Goal: Find specific fact: Find contact information

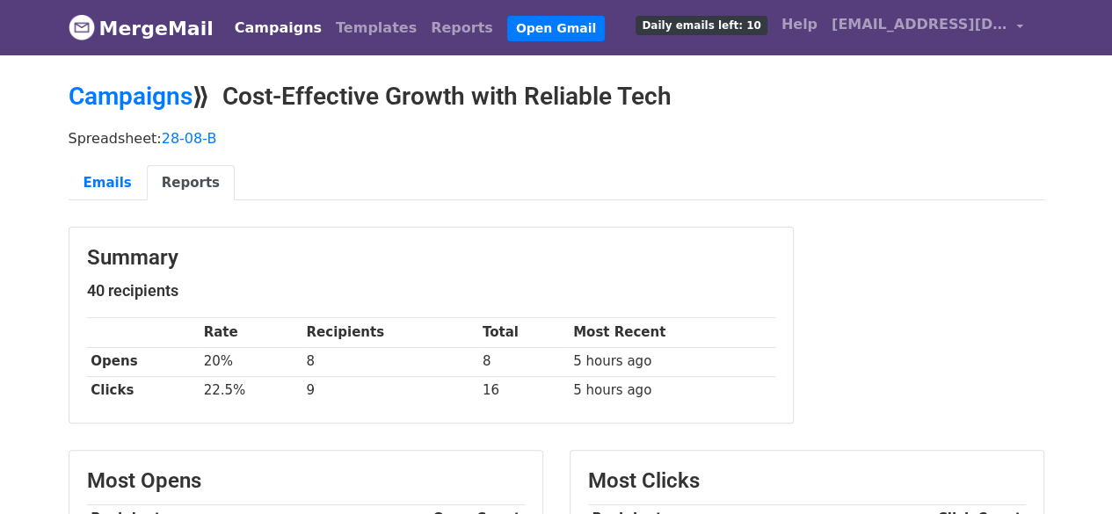
scroll to position [173, 0]
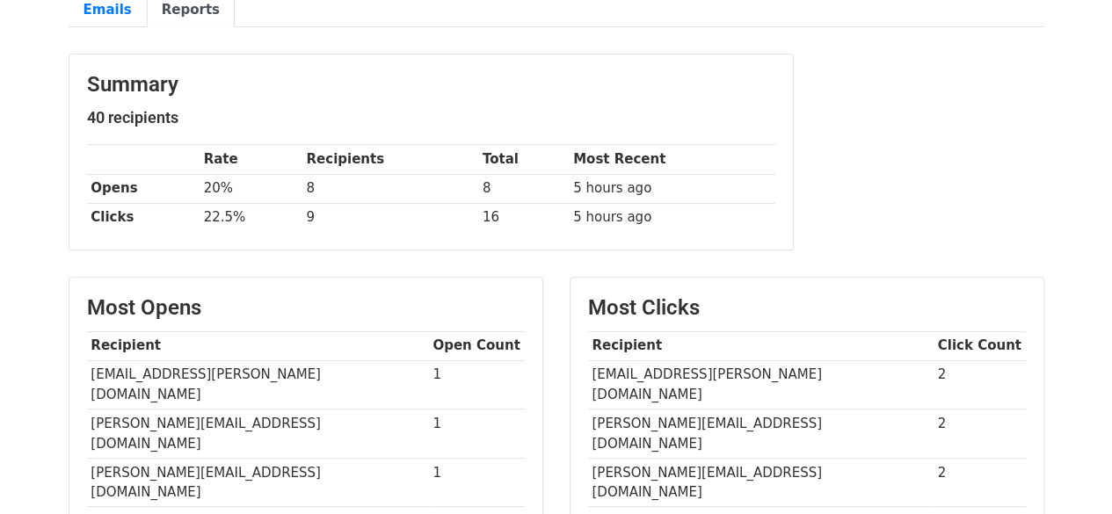
click at [640, 363] on td "[EMAIL_ADDRESS][PERSON_NAME][DOMAIN_NAME]" at bounding box center [760, 384] width 345 height 49
copy tr "[EMAIL_ADDRESS][PERSON_NAME][DOMAIN_NAME]"
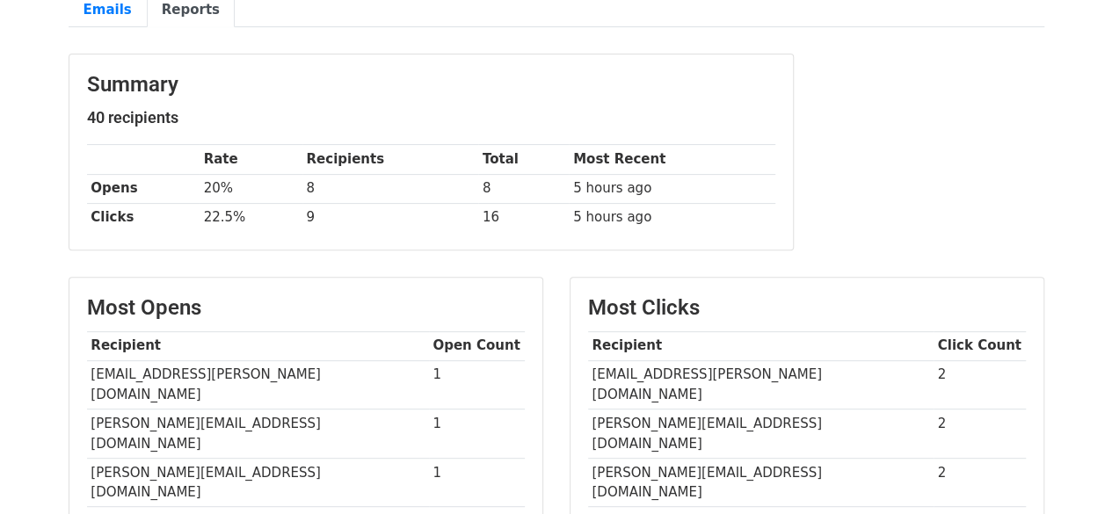
click at [634, 409] on td "[PERSON_NAME][EMAIL_ADDRESS][DOMAIN_NAME]" at bounding box center [760, 433] width 345 height 49
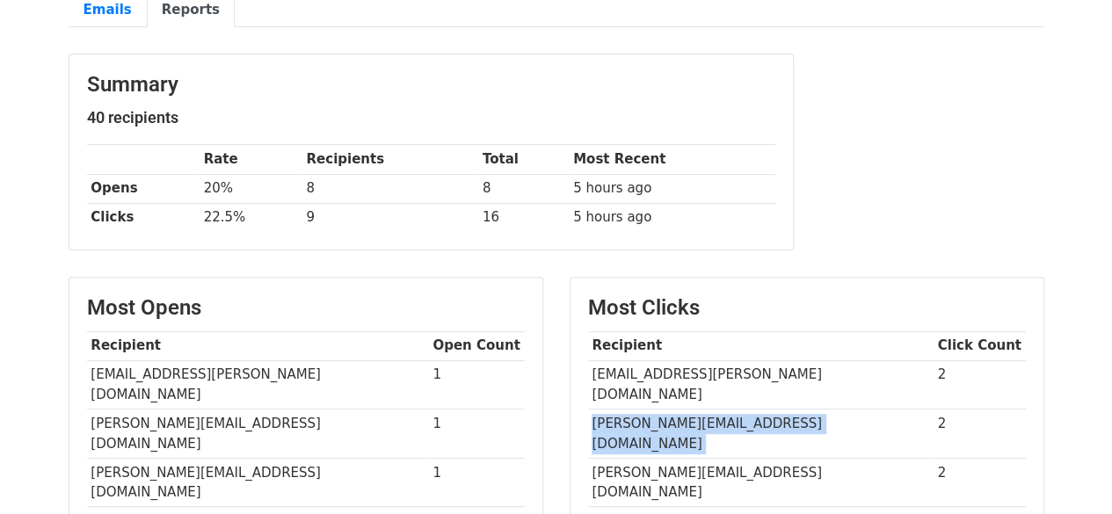
click at [634, 409] on td "[PERSON_NAME][EMAIL_ADDRESS][DOMAIN_NAME]" at bounding box center [760, 433] width 345 height 49
copy tr "[PERSON_NAME][EMAIL_ADDRESS][DOMAIN_NAME]"
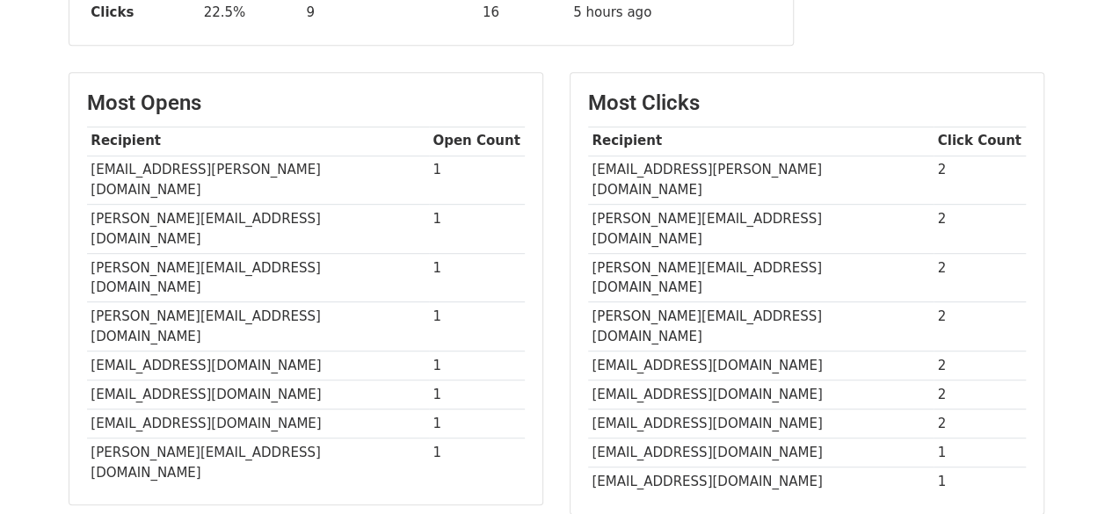
click at [671, 253] on td "[PERSON_NAME][EMAIL_ADDRESS][DOMAIN_NAME]" at bounding box center [760, 277] width 345 height 49
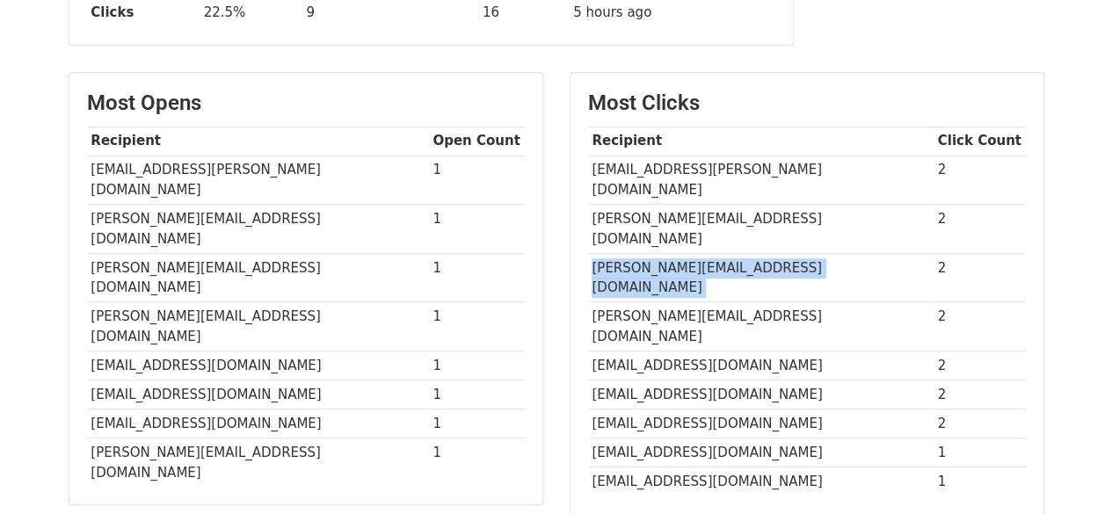
copy tr "[PERSON_NAME][EMAIL_ADDRESS][DOMAIN_NAME]"
